Goal: Transaction & Acquisition: Purchase product/service

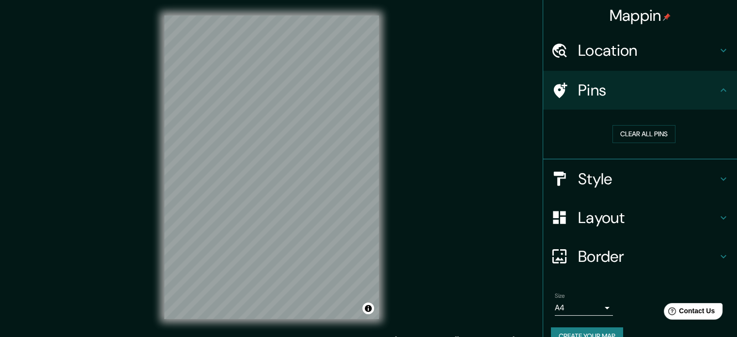
click at [608, 187] on div "Style" at bounding box center [640, 178] width 194 height 39
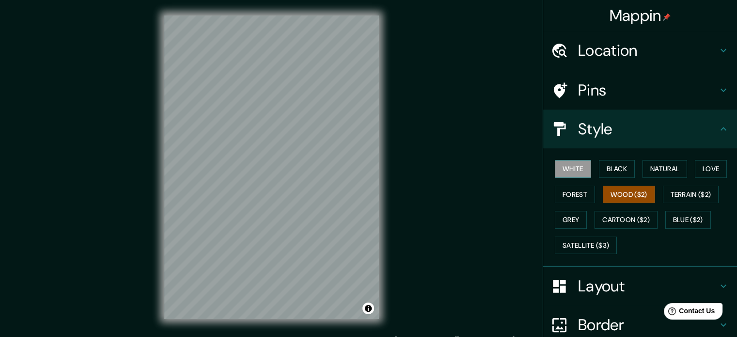
click at [570, 165] on button "White" at bounding box center [573, 169] width 36 height 18
click at [603, 167] on button "Black" at bounding box center [617, 169] width 36 height 18
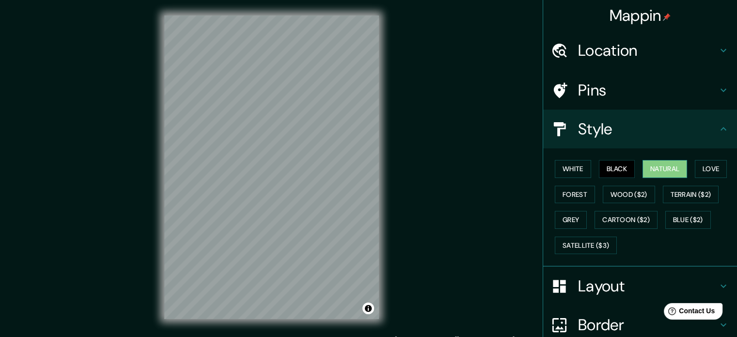
click at [655, 164] on button "Natural" at bounding box center [664, 169] width 45 height 18
click at [576, 195] on button "Forest" at bounding box center [575, 195] width 40 height 18
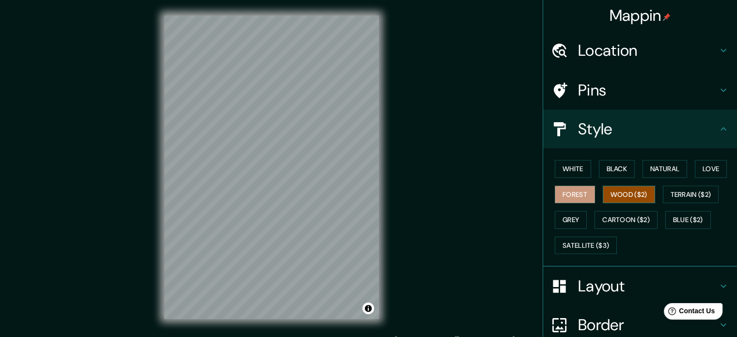
click at [606, 192] on button "Wood ($2)" at bounding box center [629, 195] width 52 height 18
click at [674, 190] on button "Terrain ($2)" at bounding box center [691, 195] width 56 height 18
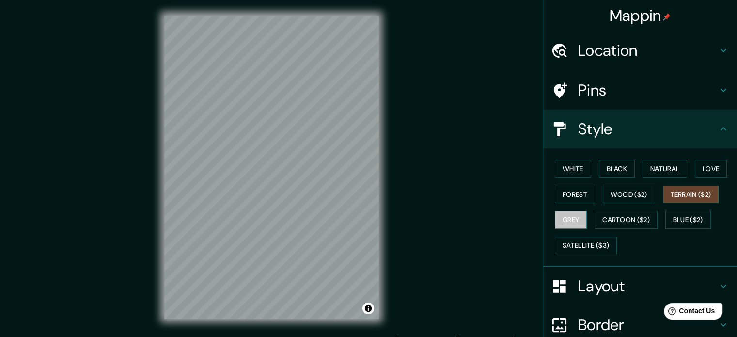
click at [574, 215] on button "Grey" at bounding box center [571, 220] width 32 height 18
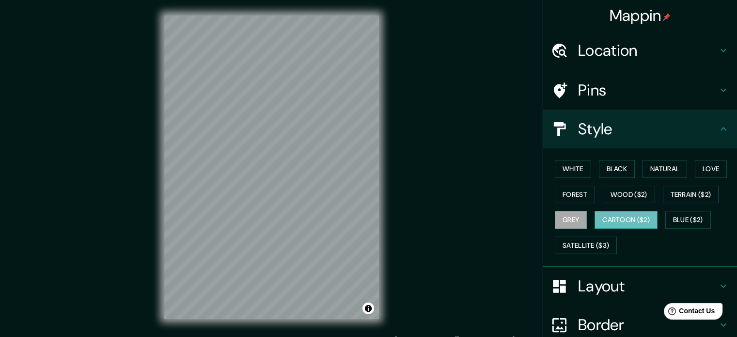
click at [604, 216] on button "Cartoon ($2)" at bounding box center [625, 220] width 63 height 18
click at [677, 216] on button "Blue ($2)" at bounding box center [688, 220] width 46 height 18
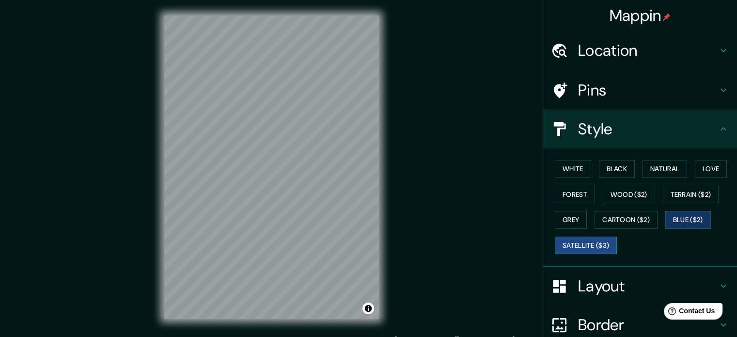
click at [601, 243] on button "Satellite ($3)" at bounding box center [586, 245] width 62 height 18
click at [684, 218] on button "Blue ($2)" at bounding box center [688, 220] width 46 height 18
click at [565, 164] on button "White" at bounding box center [573, 169] width 36 height 18
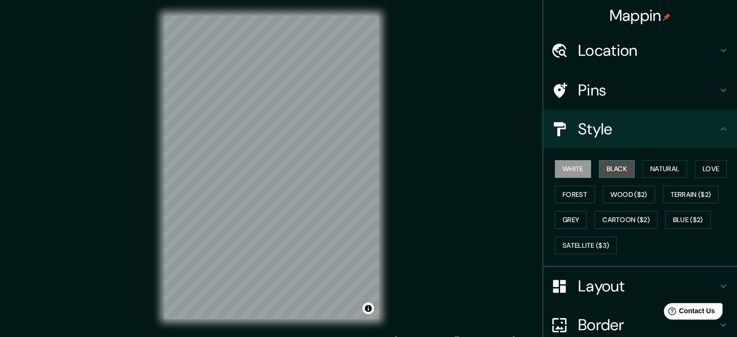
click at [607, 168] on button "Black" at bounding box center [617, 169] width 36 height 18
click at [572, 170] on button "White" at bounding box center [573, 169] width 36 height 18
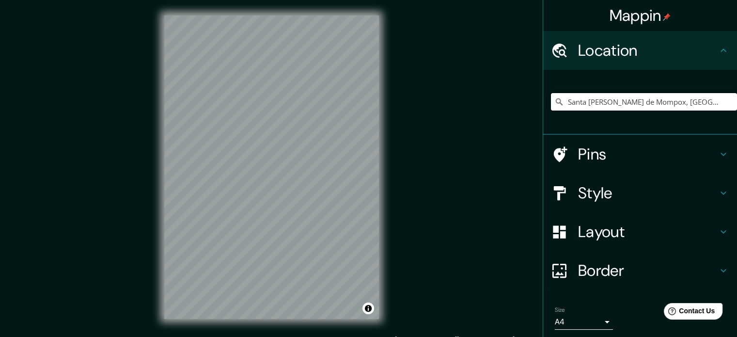
click at [606, 103] on input "Santa [PERSON_NAME] de Mompox, [GEOGRAPHIC_DATA], [GEOGRAPHIC_DATA]" at bounding box center [644, 101] width 186 height 17
drag, startPoint x: 686, startPoint y: 103, endPoint x: 706, endPoint y: 102, distance: 19.9
click at [687, 103] on input "Santa [PERSON_NAME] de Mompox, [GEOGRAPHIC_DATA], [GEOGRAPHIC_DATA]" at bounding box center [644, 101] width 186 height 17
drag, startPoint x: 707, startPoint y: 102, endPoint x: 543, endPoint y: 112, distance: 164.5
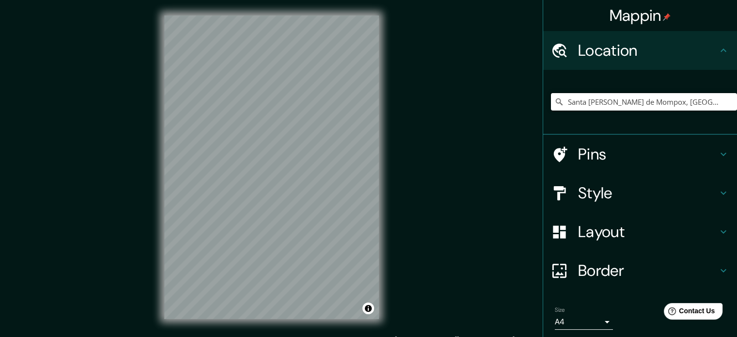
click at [543, 112] on div "Santa [PERSON_NAME] de Mompox, [GEOGRAPHIC_DATA], [GEOGRAPHIC_DATA]" at bounding box center [640, 102] width 194 height 65
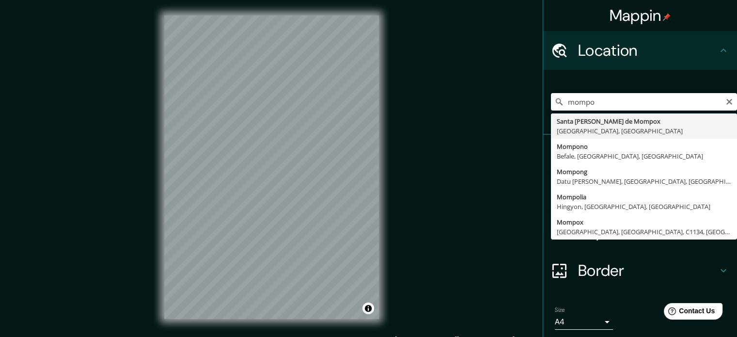
type input "Santa [PERSON_NAME] de Mompox, [GEOGRAPHIC_DATA], [GEOGRAPHIC_DATA]"
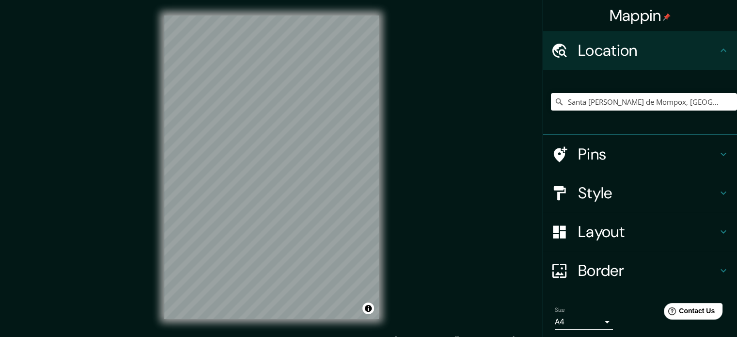
scroll to position [13, 0]
